Goal: Communication & Community: Answer question/provide support

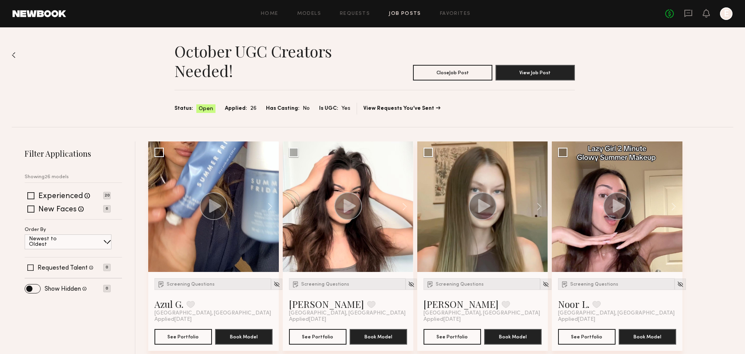
click at [20, 57] on div "October UGC Creators Needed! Close Job Post View Job Post Status: Open Applied:…" at bounding box center [372, 77] width 721 height 100
click at [17, 56] on div "October UGC Creators Needed! Close Job Post View Job Post Status: Open Applied:…" at bounding box center [372, 77] width 721 height 100
click at [14, 55] on img at bounding box center [14, 55] width 4 height 6
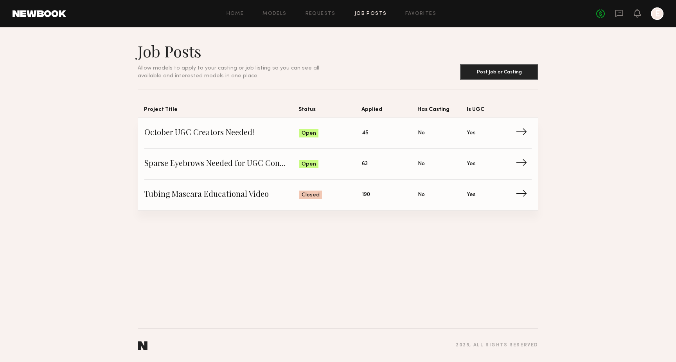
click at [336, 55] on h1 "Job Posts" at bounding box center [238, 51] width 200 height 20
click at [335, 54] on h1 "Job Posts" at bounding box center [238, 51] width 200 height 20
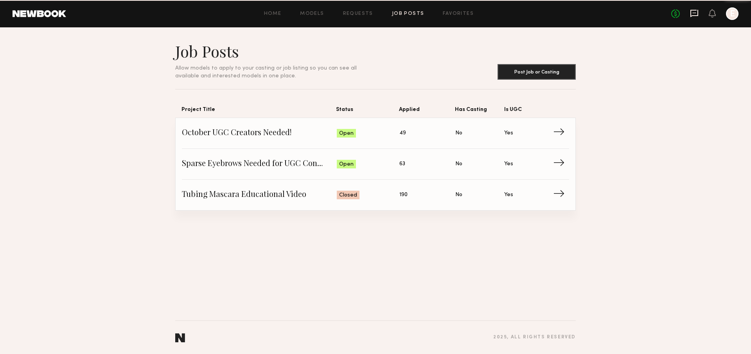
click at [696, 12] on icon at bounding box center [694, 13] width 9 height 9
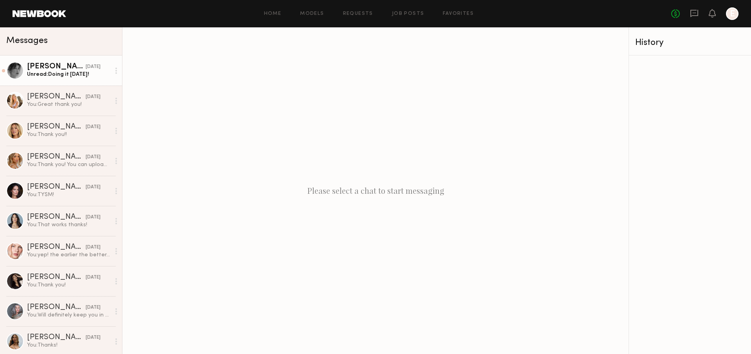
click at [86, 78] on link "Brittany H. yesterday Unread: Doing it tomorrow!" at bounding box center [61, 71] width 122 height 30
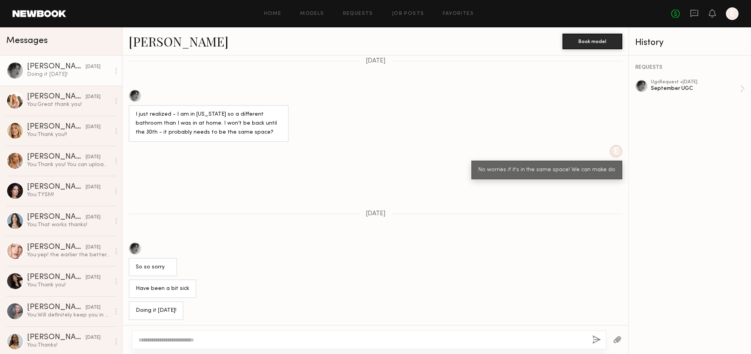
scroll to position [443, 0]
type textarea "**********"
click at [600, 341] on button "button" at bounding box center [596, 340] width 9 height 10
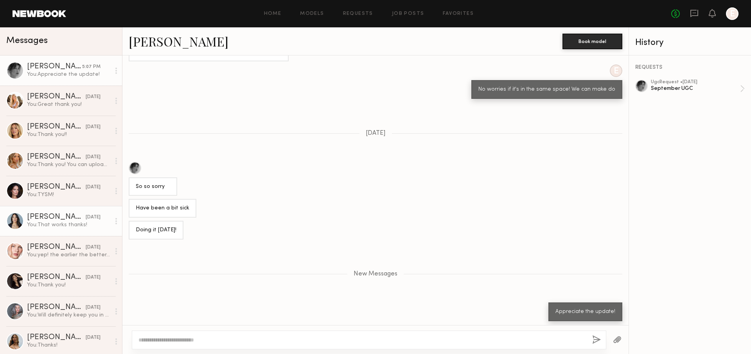
click at [57, 217] on div "Ariana A." at bounding box center [56, 217] width 59 height 8
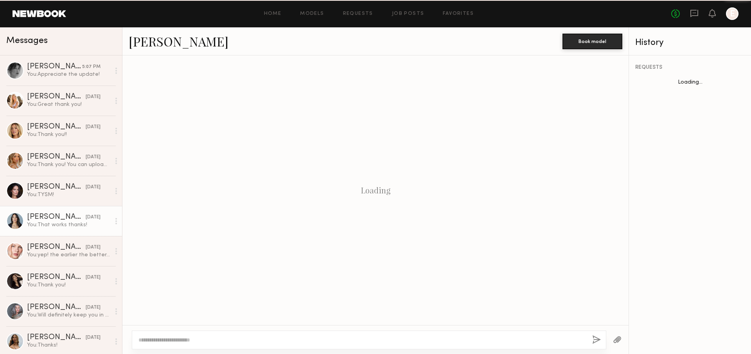
scroll to position [424, 0]
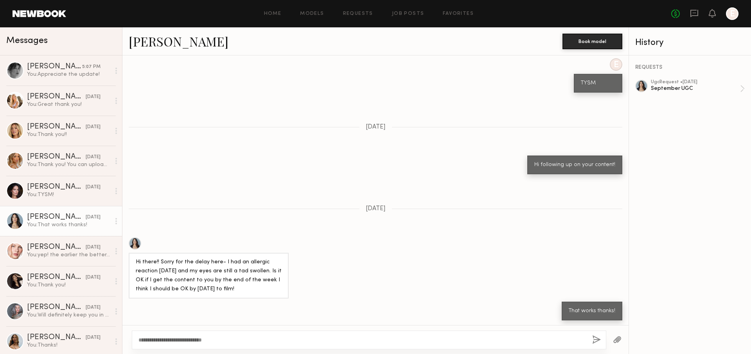
type textarea "**********"
click at [595, 340] on button "button" at bounding box center [596, 340] width 9 height 10
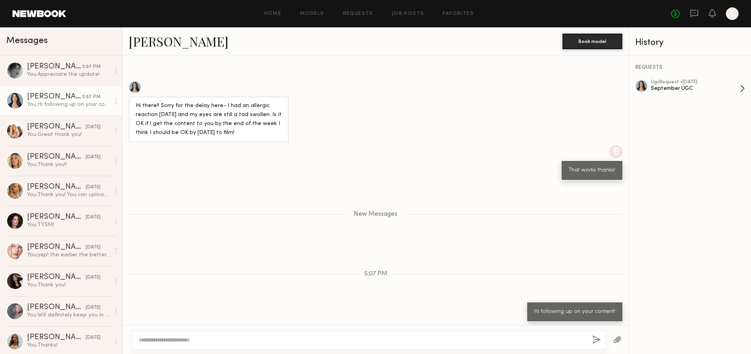
click at [695, 85] on div "September UGC" at bounding box center [695, 88] width 89 height 7
click at [68, 132] on div "You: Great thank you!" at bounding box center [68, 134] width 83 height 7
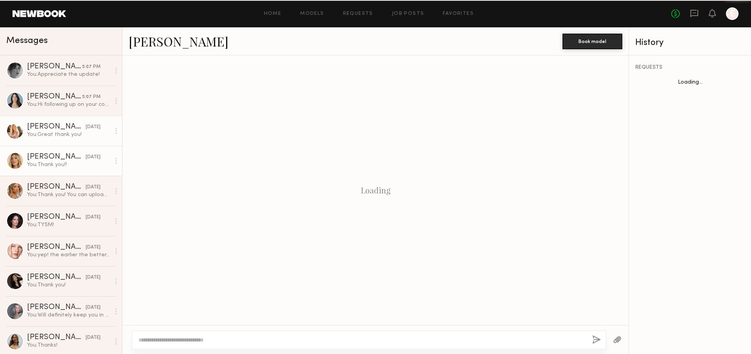
scroll to position [452, 0]
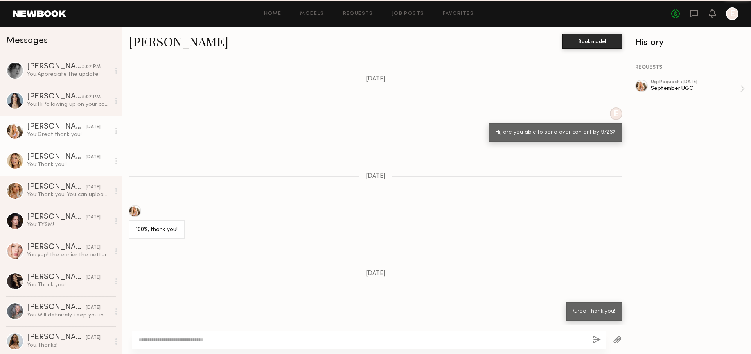
click at [82, 162] on div "You: Thank you!!" at bounding box center [68, 164] width 83 height 7
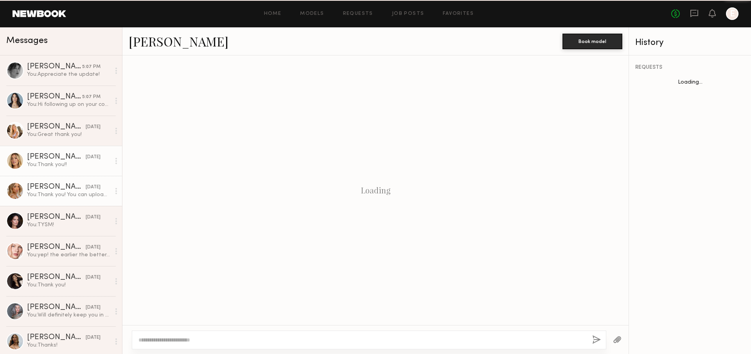
scroll to position [678, 0]
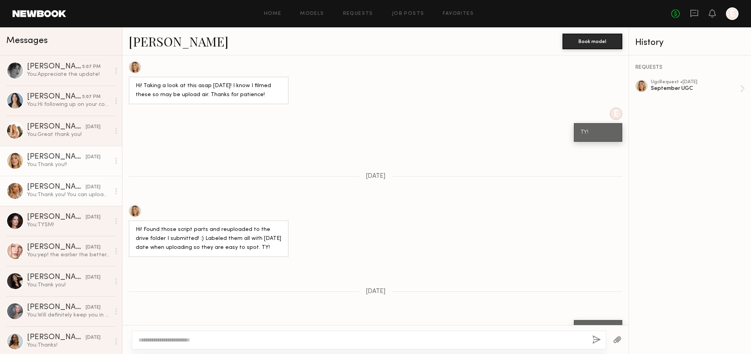
click at [86, 186] on div "09/18/2025" at bounding box center [93, 187] width 15 height 7
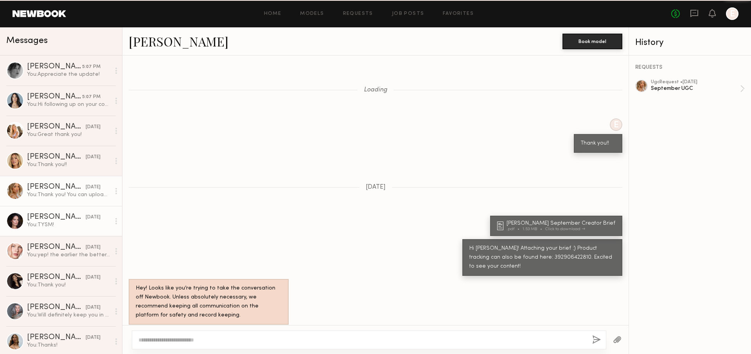
scroll to position [600, 0]
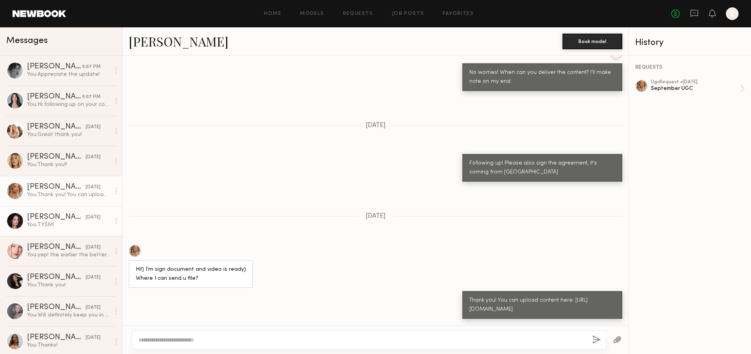
click at [84, 223] on div "You: TYSM!" at bounding box center [68, 224] width 83 height 7
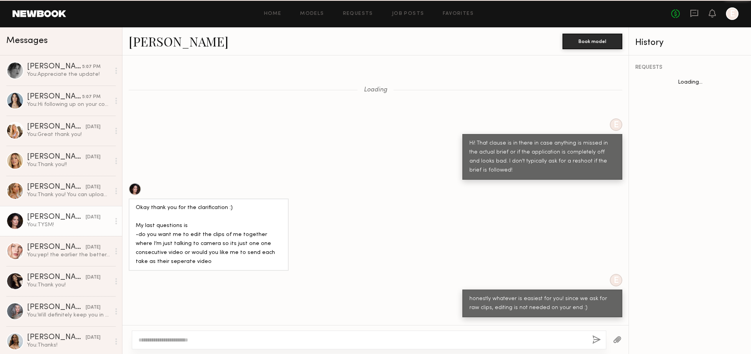
scroll to position [593, 0]
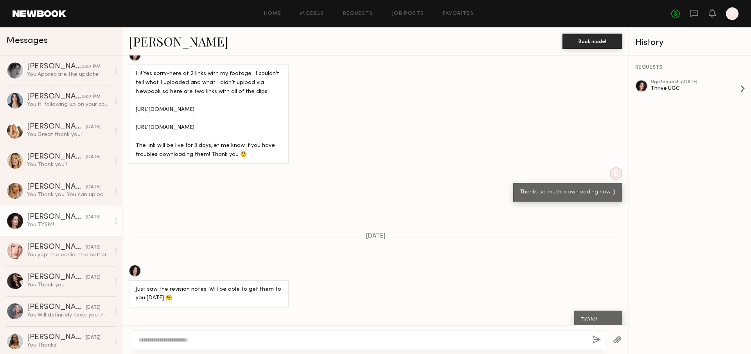
click at [694, 86] on div "Thrive UGC" at bounding box center [695, 88] width 89 height 7
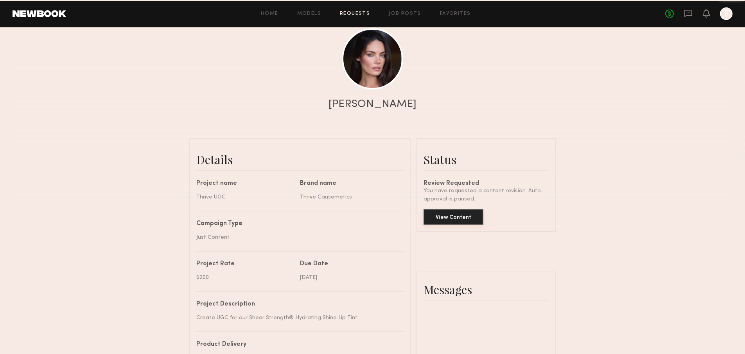
scroll to position [735, 0]
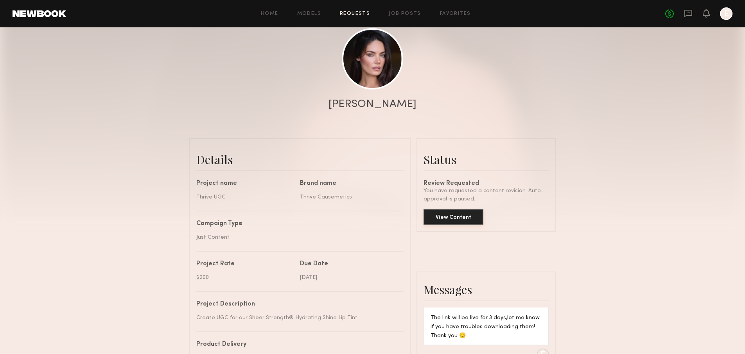
click at [465, 222] on button "View Content" at bounding box center [453, 217] width 60 height 16
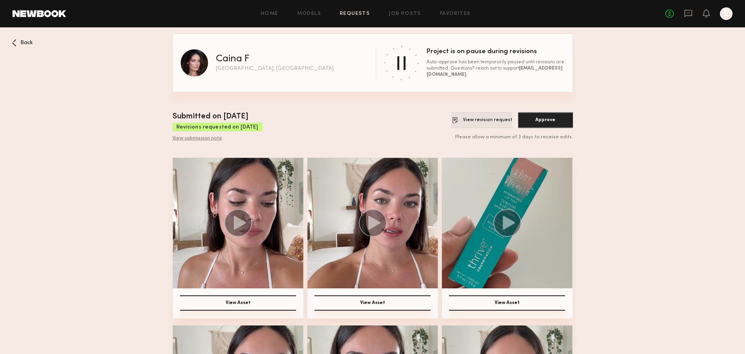
click at [495, 116] on button "View revision request" at bounding box center [481, 120] width 61 height 16
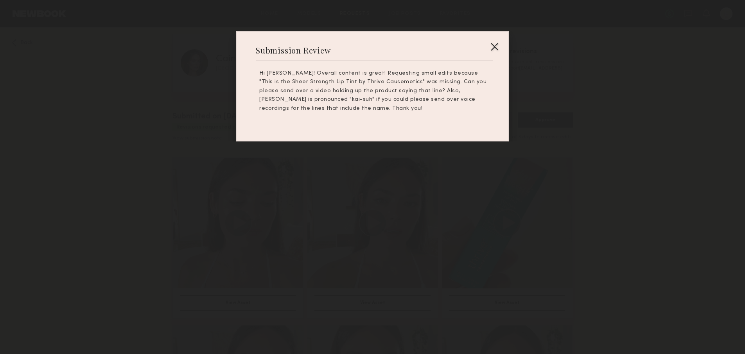
click at [479, 190] on div at bounding box center [372, 177] width 745 height 354
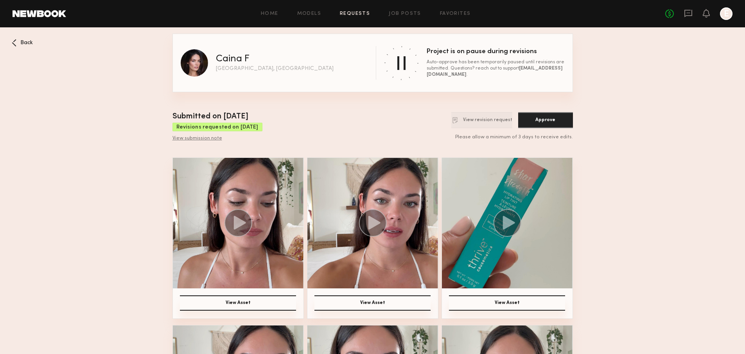
click at [23, 43] on span "Back" at bounding box center [26, 42] width 13 height 5
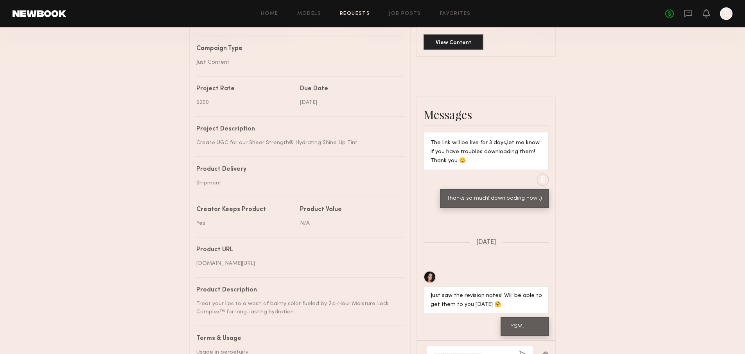
scroll to position [311, 0]
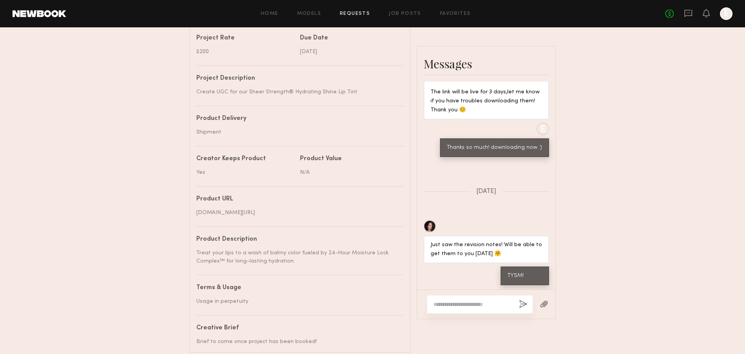
click at [473, 300] on div at bounding box center [480, 304] width 106 height 19
click at [473, 301] on div at bounding box center [480, 304] width 106 height 19
click at [473, 307] on textarea at bounding box center [472, 305] width 79 height 8
type textarea "**********"
click at [523, 309] on button "button" at bounding box center [523, 305] width 9 height 10
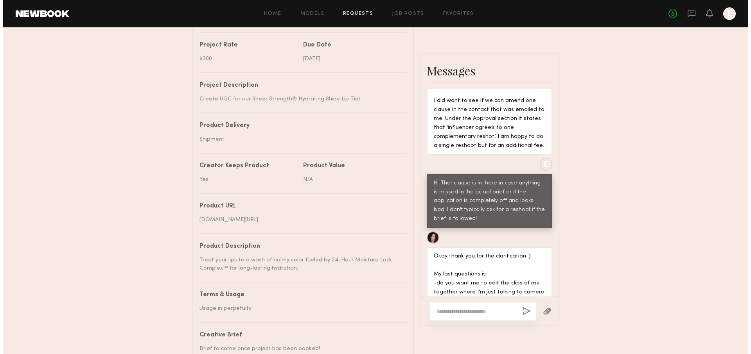
scroll to position [0, 0]
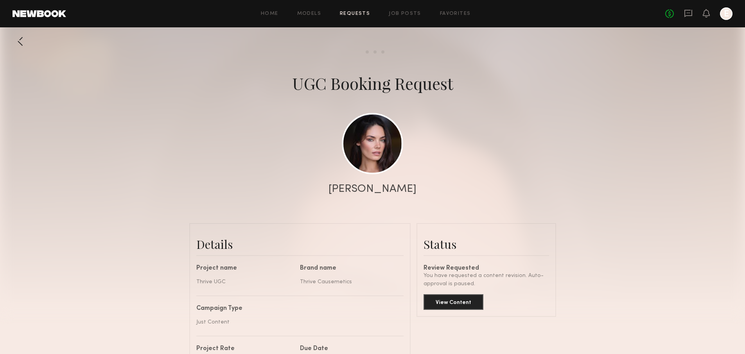
click at [18, 40] on div at bounding box center [21, 42] width 16 height 16
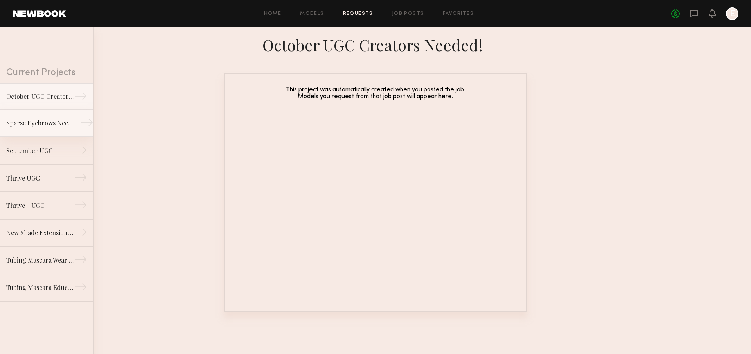
click at [73, 124] on link "Sparse Eyebrows Needed for UGC Content! →" at bounding box center [46, 123] width 93 height 27
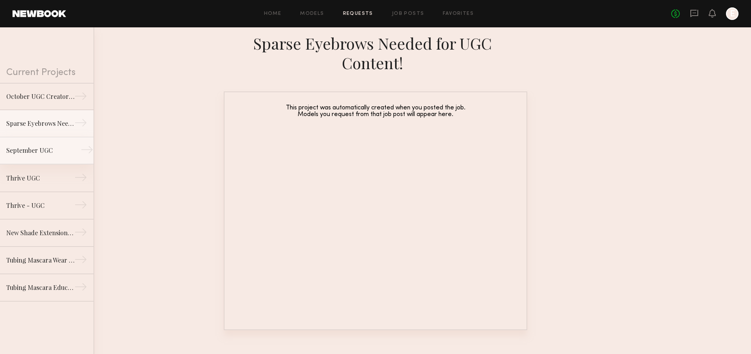
click at [81, 147] on div "→" at bounding box center [87, 151] width 13 height 16
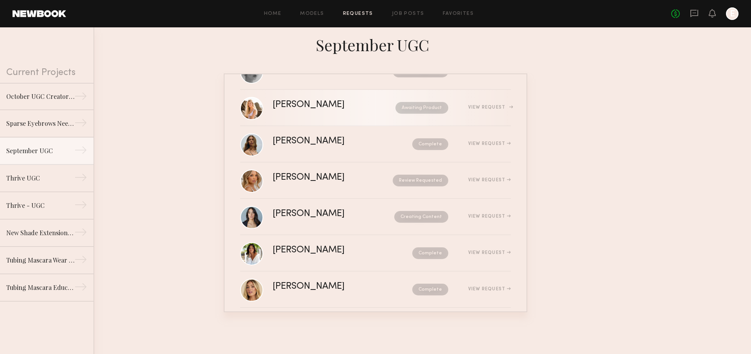
scroll to position [100, 0]
